Goal: Transaction & Acquisition: Purchase product/service

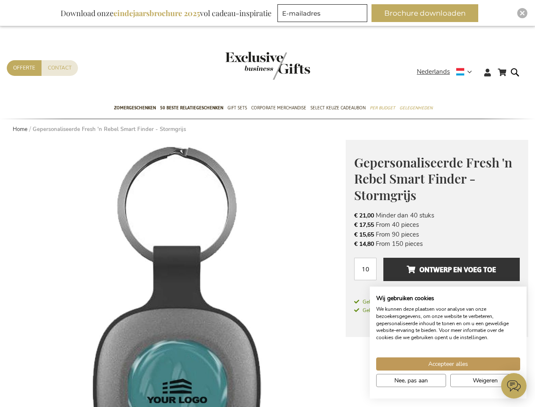
click at [447, 72] on span "Nederlands" at bounding box center [433, 72] width 33 height 10
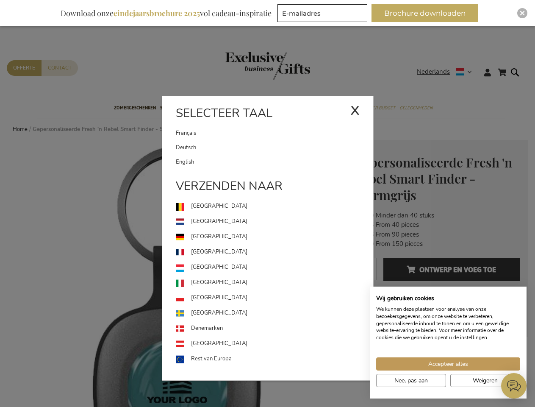
click at [176, 273] on link "[GEOGRAPHIC_DATA]" at bounding box center [274, 267] width 197 height 15
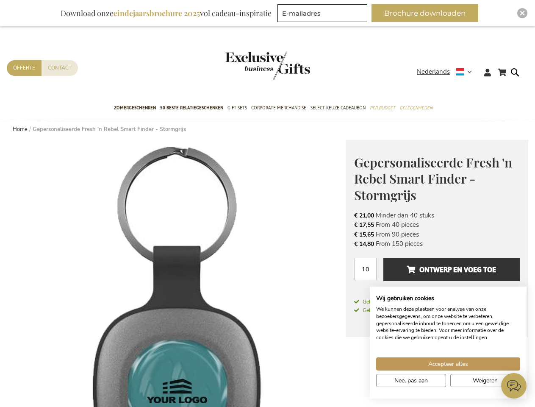
click at [437, 273] on span "Ontwerp en voeg toe" at bounding box center [451, 270] width 89 height 14
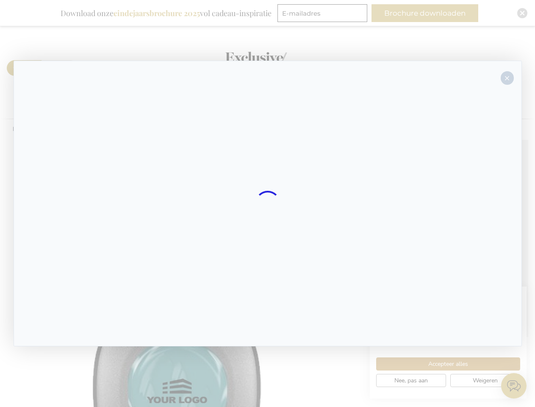
click at [452, 269] on div at bounding box center [268, 204] width 508 height 286
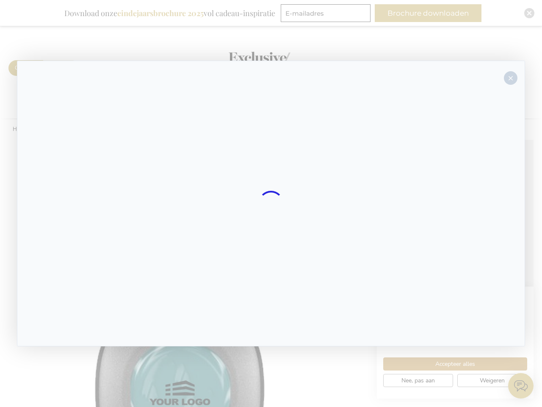
click at [428, 13] on div at bounding box center [271, 203] width 542 height 407
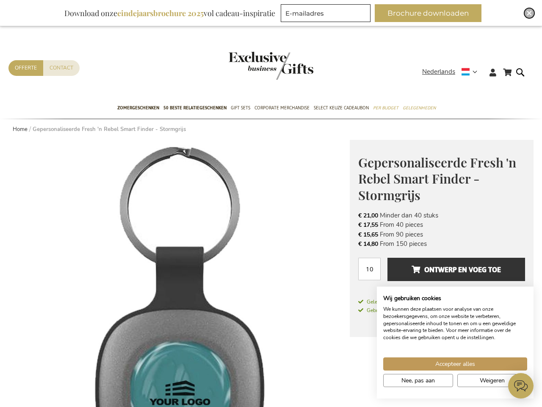
click at [527, 13] on img "Close" at bounding box center [529, 13] width 5 height 5
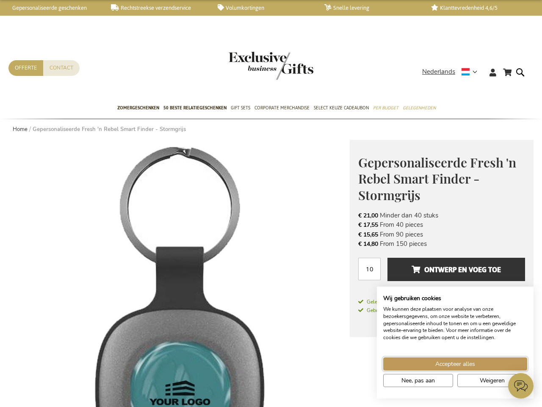
click at [448, 364] on span "Accepteer alles" at bounding box center [456, 363] width 40 height 9
